Goal: Task Accomplishment & Management: Complete application form

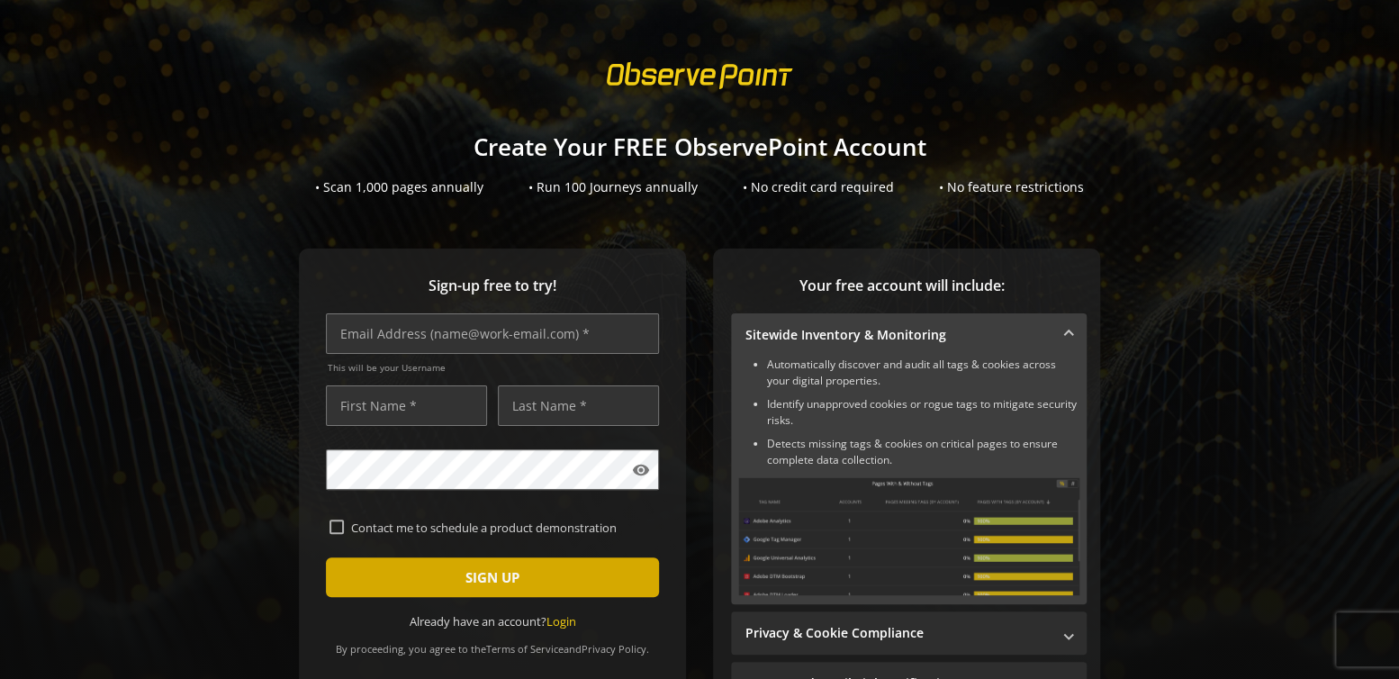
click at [492, 577] on span "SIGN UP" at bounding box center [492, 577] width 54 height 32
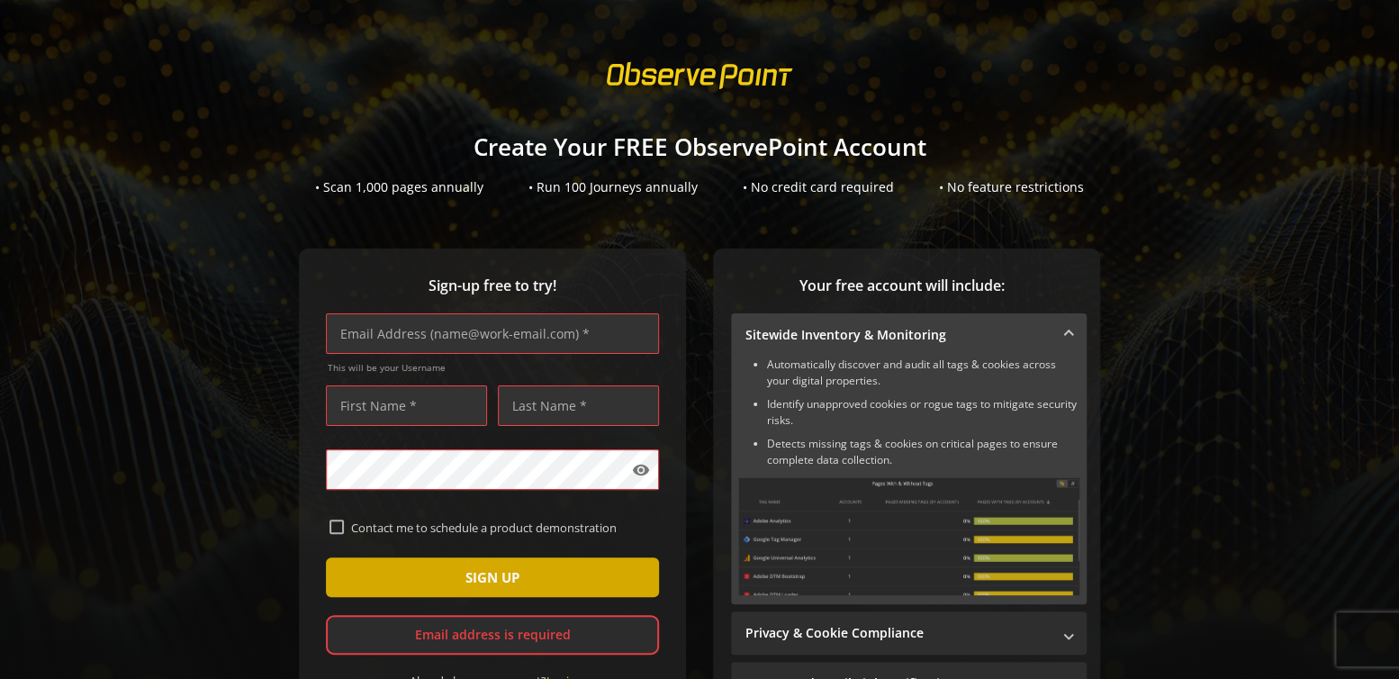
click at [489, 579] on span "SIGN UP" at bounding box center [492, 577] width 54 height 32
click at [526, 580] on span "submit" at bounding box center [492, 576] width 333 height 43
click at [496, 571] on span "SIGN UP" at bounding box center [492, 577] width 54 height 32
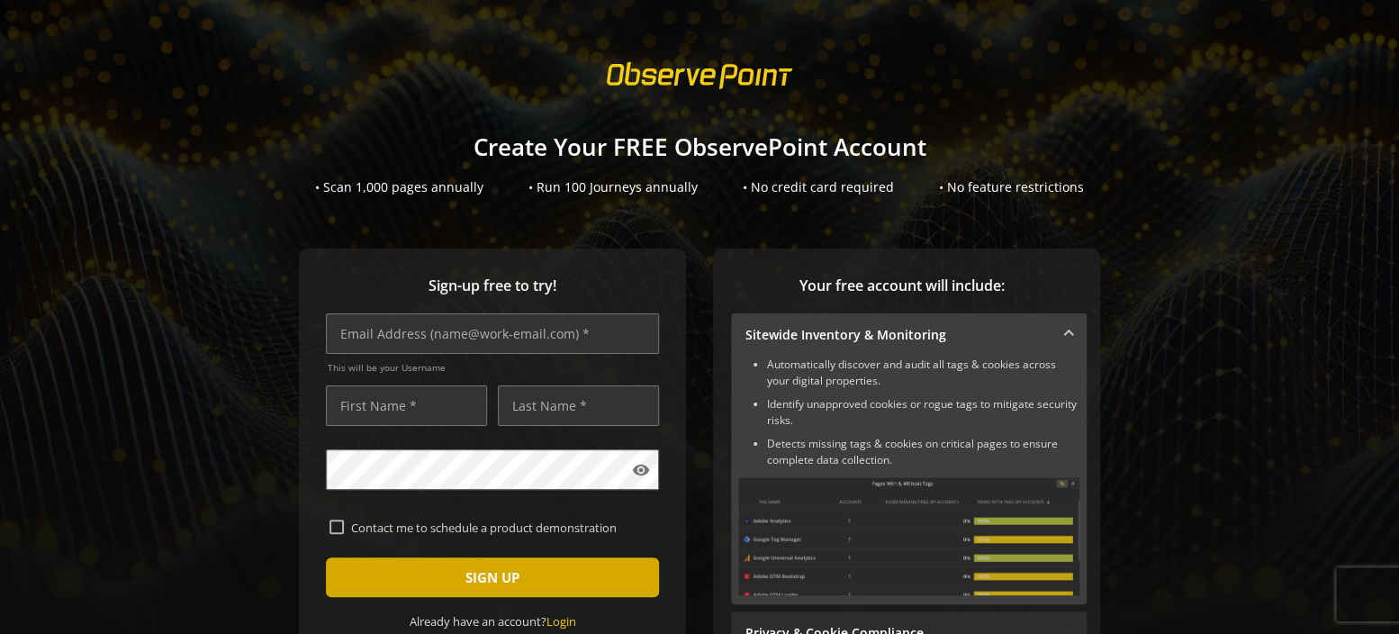
click at [556, 582] on span "submit" at bounding box center [492, 576] width 333 height 43
